Goal: Information Seeking & Learning: Find specific fact

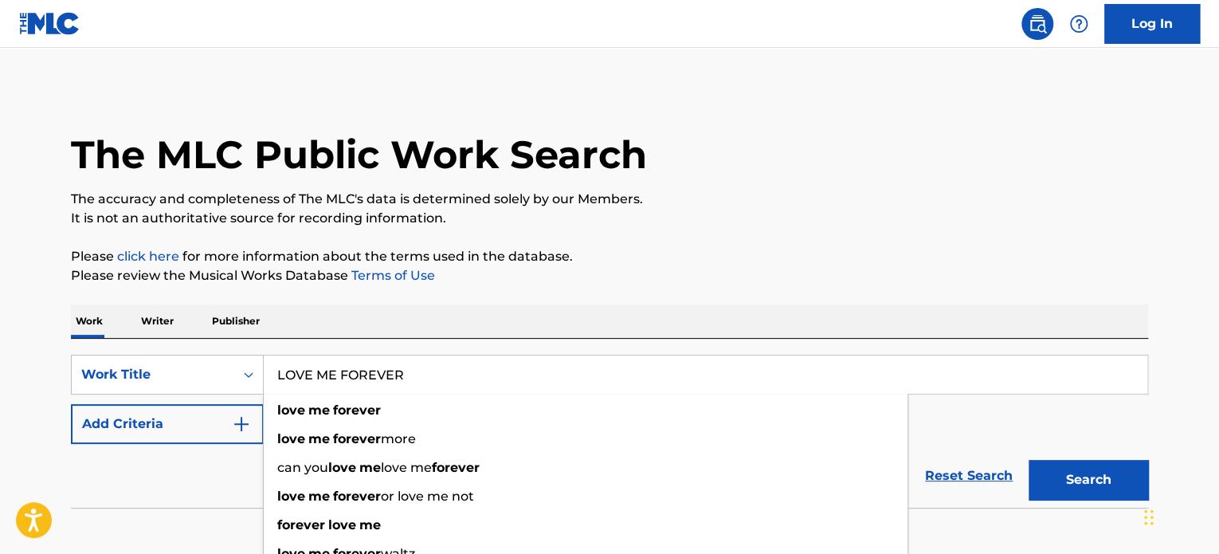
type input "LOVE ME FOREVER"
click at [229, 427] on button "Add Criteria" at bounding box center [167, 424] width 193 height 40
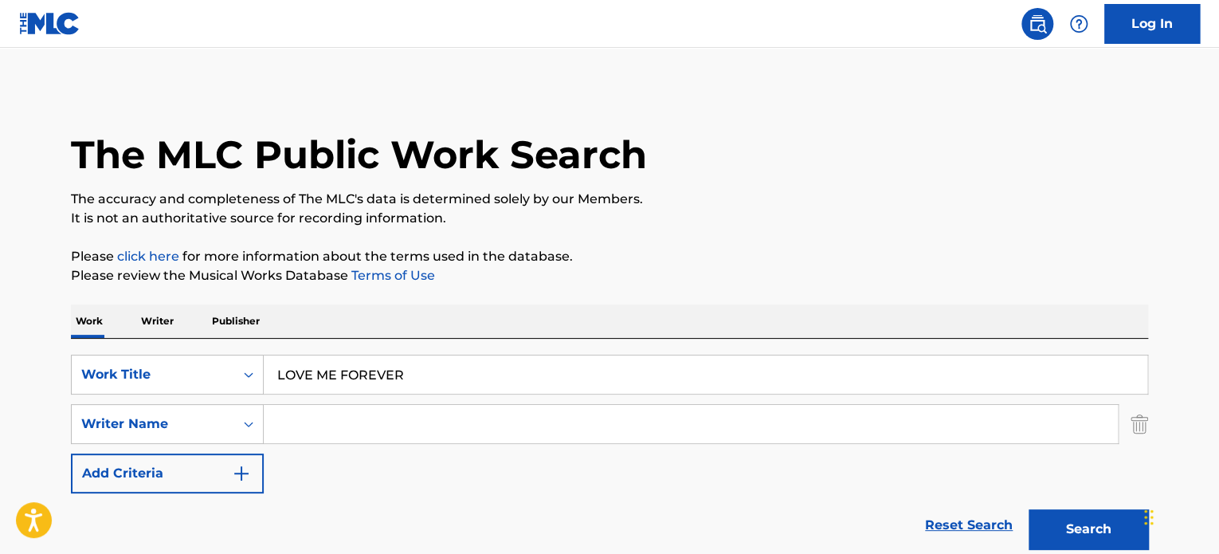
click at [305, 433] on input "Search Form" at bounding box center [691, 424] width 854 height 38
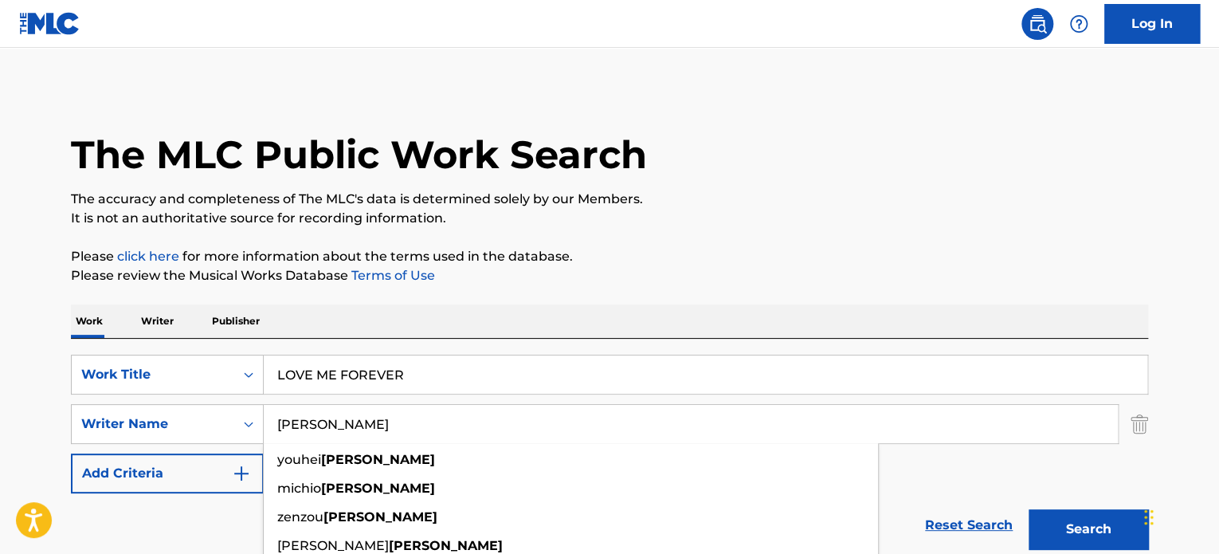
click at [1028, 509] on button "Search" at bounding box center [1087, 529] width 119 height 40
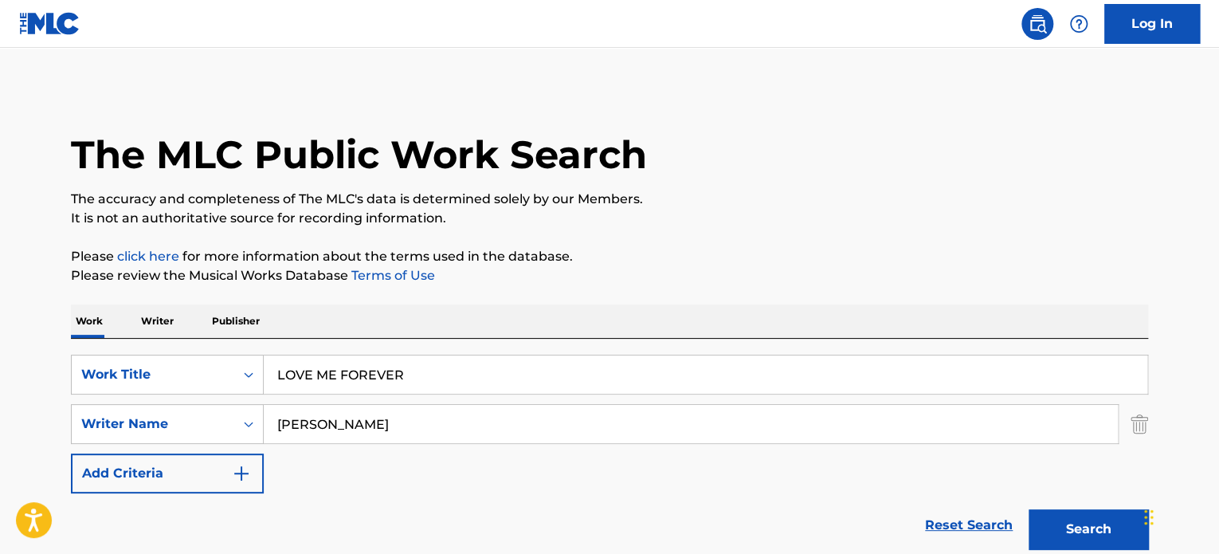
click at [1090, 519] on button "Search" at bounding box center [1087, 529] width 119 height 40
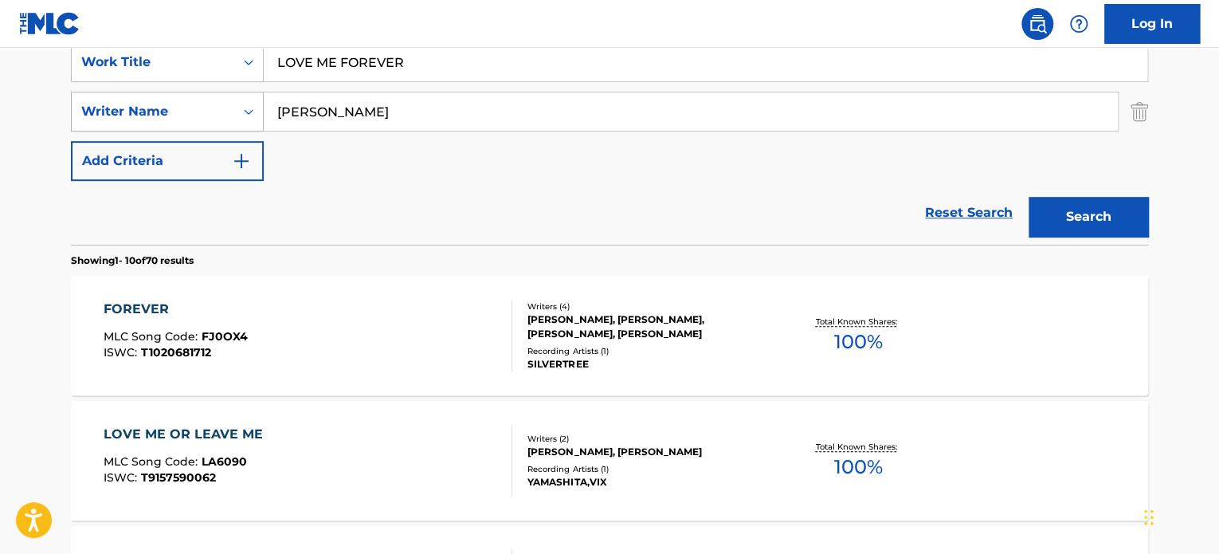
scroll to position [80, 0]
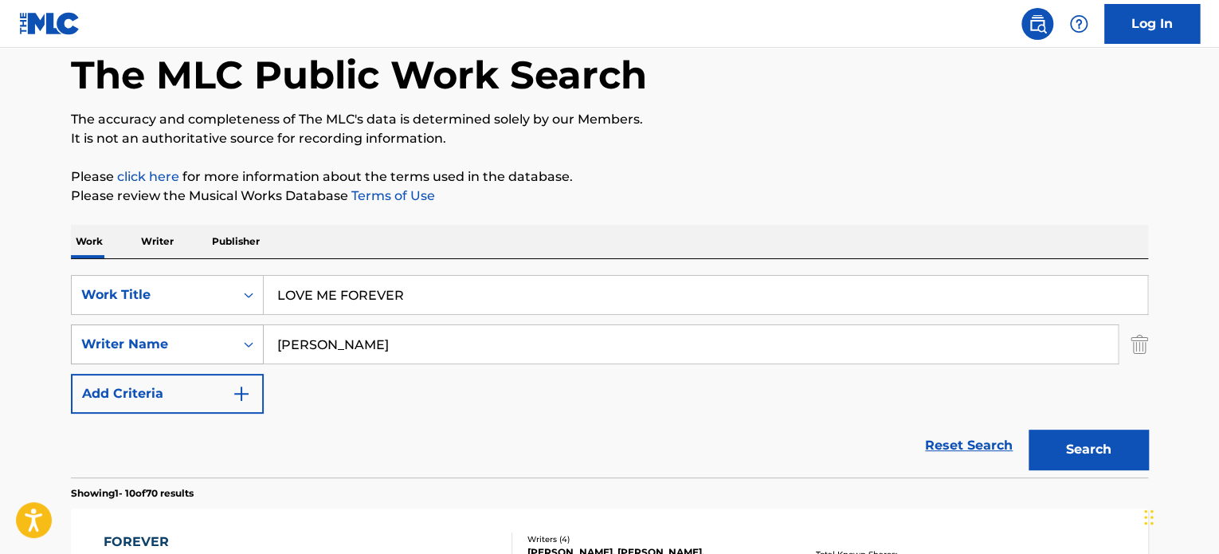
click at [223, 347] on div "Writer Name" at bounding box center [152, 344] width 143 height 19
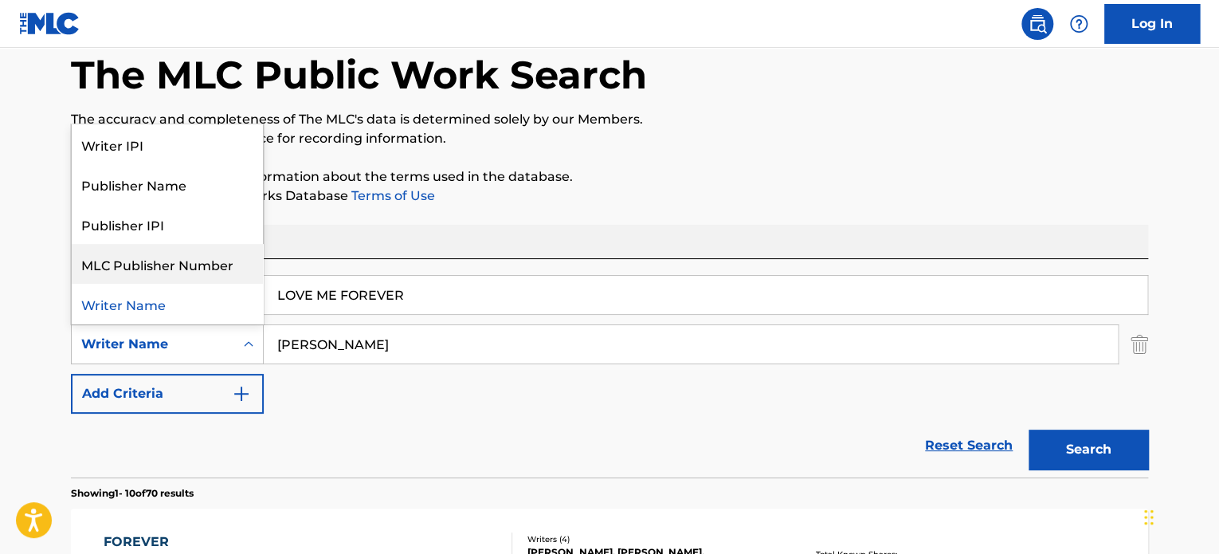
click at [803, 178] on p "Please click here for more information about the terms used in the database." at bounding box center [609, 176] width 1077 height 19
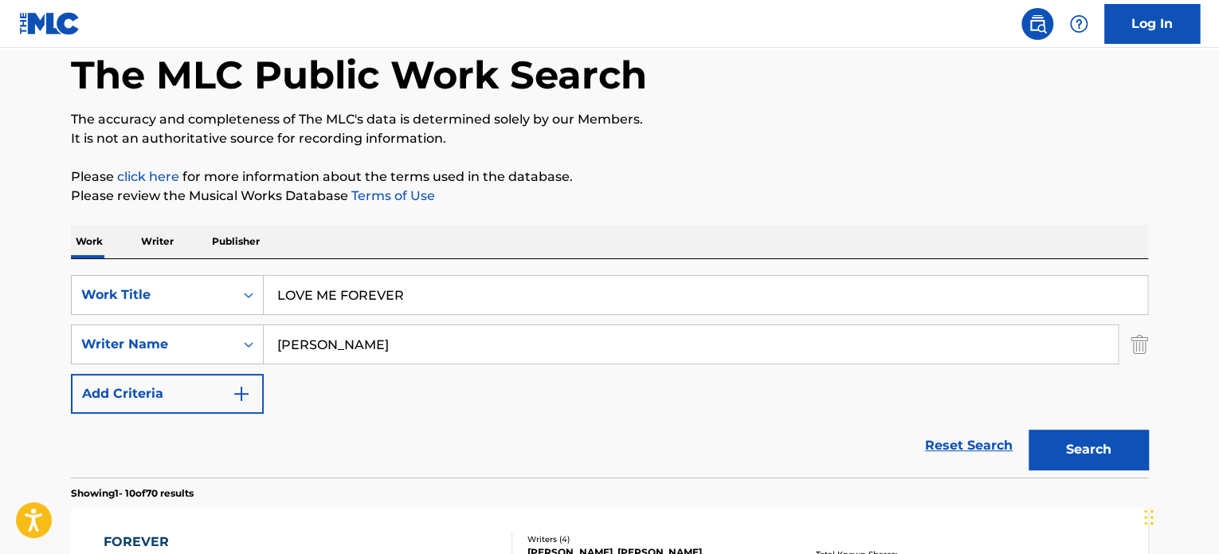
drag, startPoint x: 382, startPoint y: 347, endPoint x: 456, endPoint y: 362, distance: 75.0
click at [132, 343] on div "SearchWithCriteriab37c47ac-6faa-4ee2-ae31-c44b29940b7b Writer Name [PERSON_NAME]" at bounding box center [609, 344] width 1077 height 40
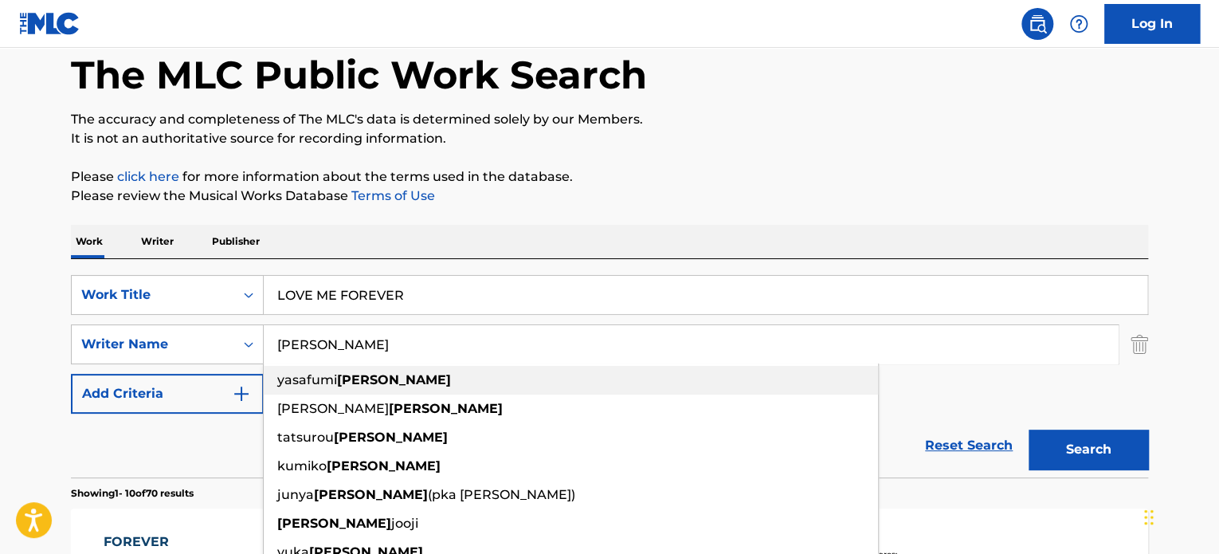
paste input "[PERSON_NAME] Y"
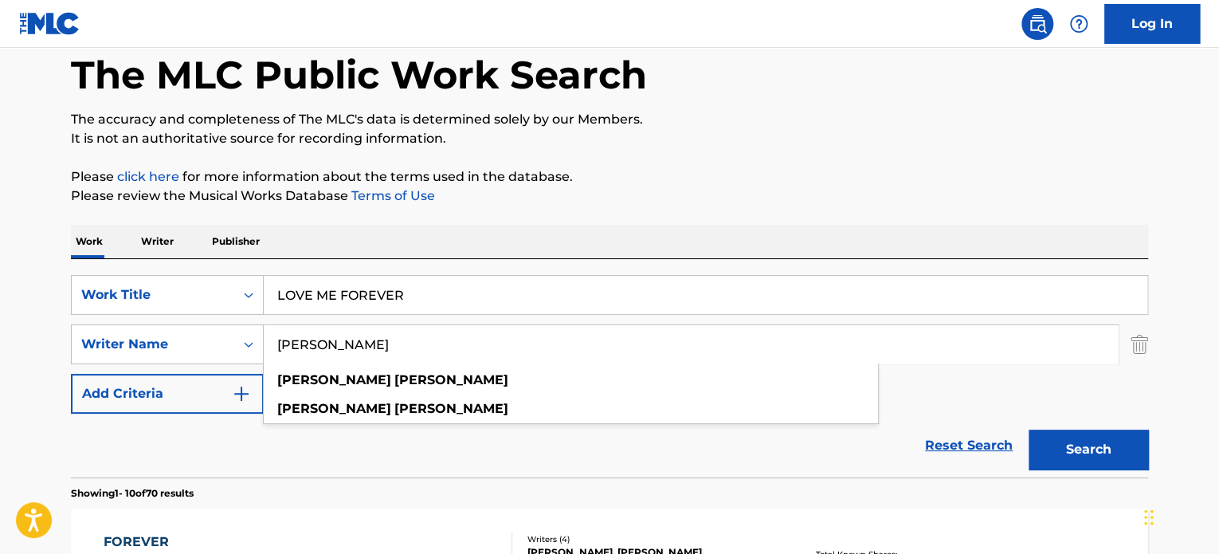
type input "[PERSON_NAME]"
click at [1096, 452] on button "Search" at bounding box center [1087, 449] width 119 height 40
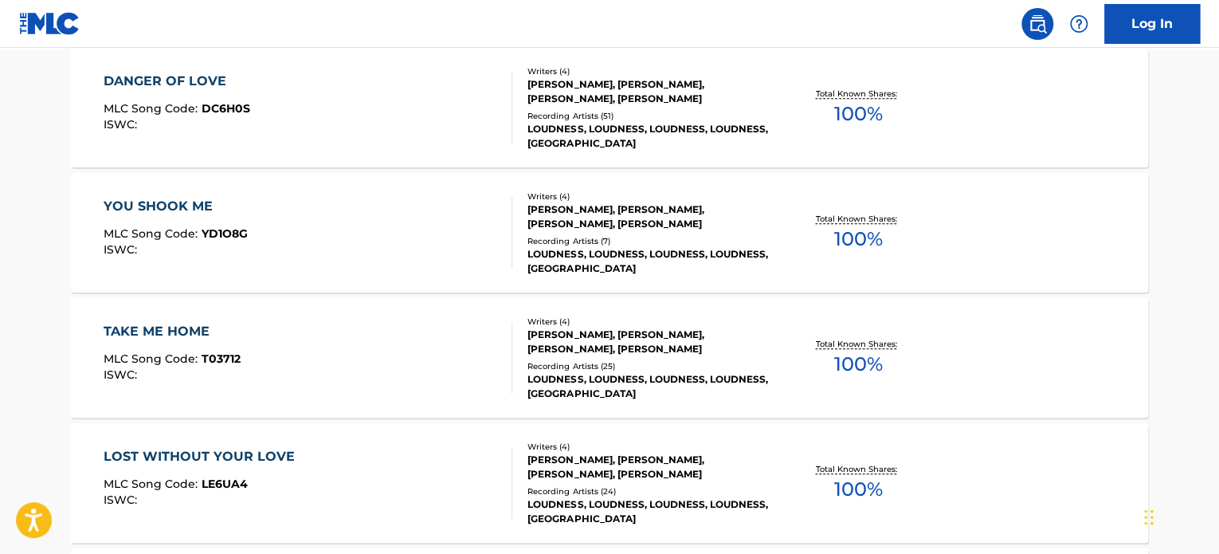
scroll to position [558, 0]
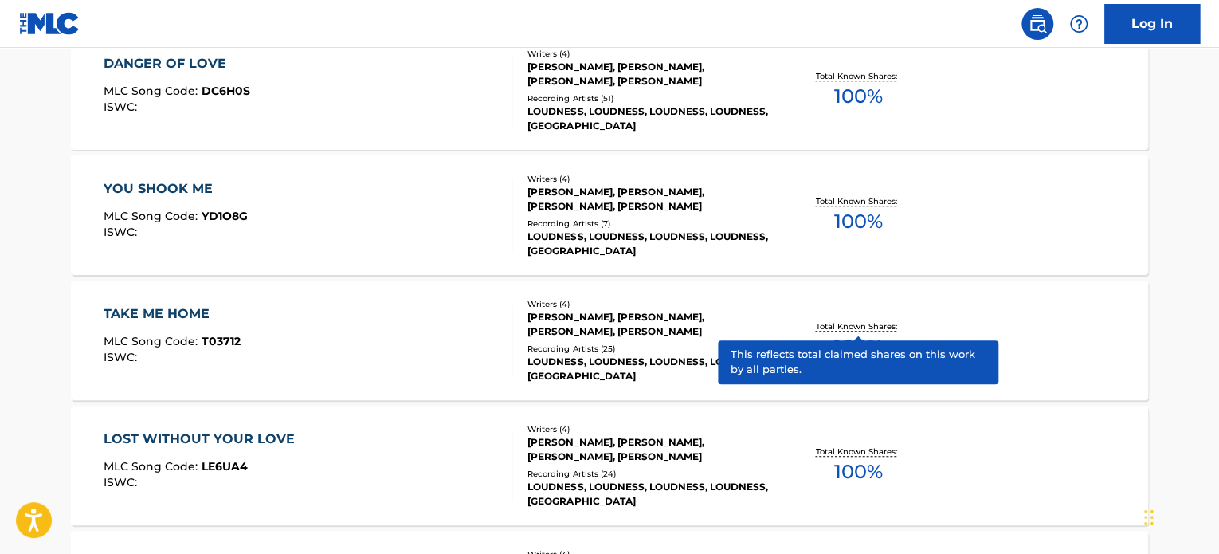
click at [846, 324] on p "Total Known Shares:" at bounding box center [857, 326] width 85 height 12
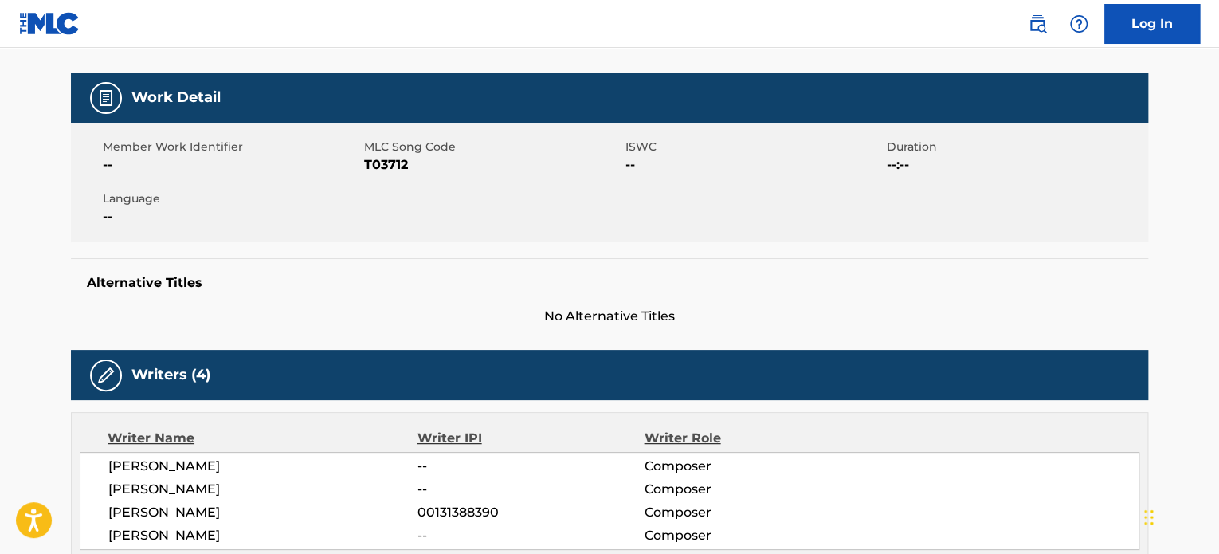
scroll to position [239, 0]
